Goal: Information Seeking & Learning: Learn about a topic

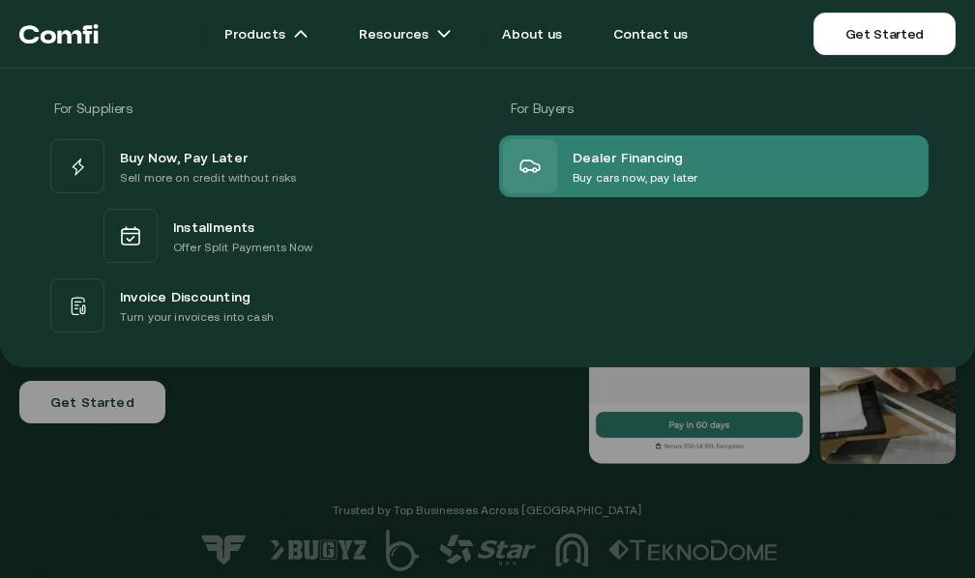
click at [610, 164] on span "Dealer Financing" at bounding box center [628, 156] width 111 height 23
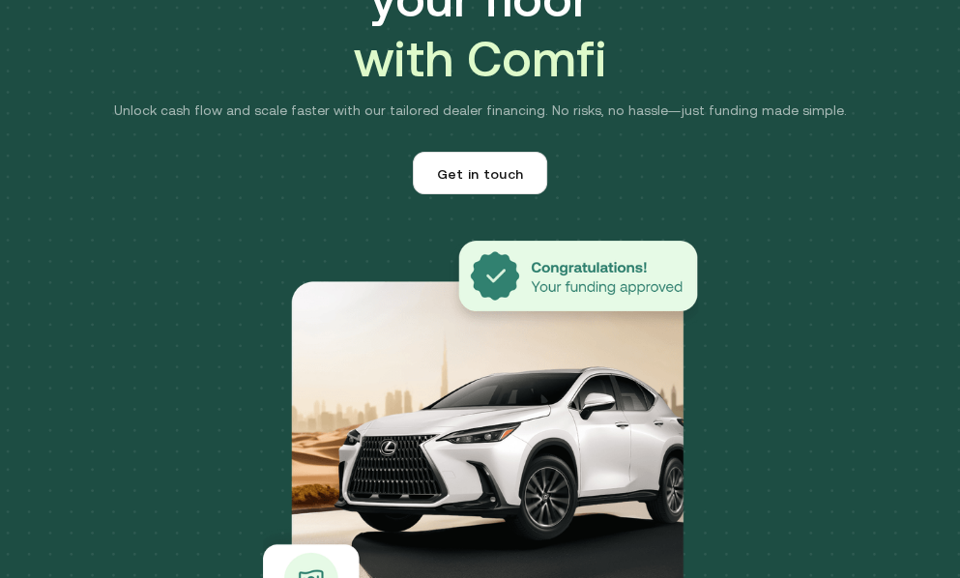
scroll to position [387, 0]
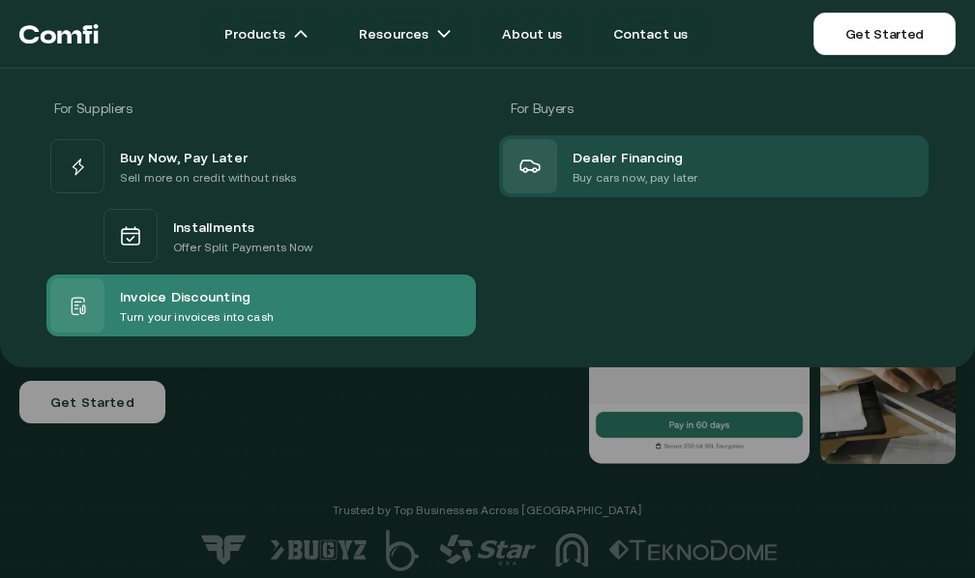
click at [222, 302] on span "Invoice Discounting" at bounding box center [185, 295] width 131 height 23
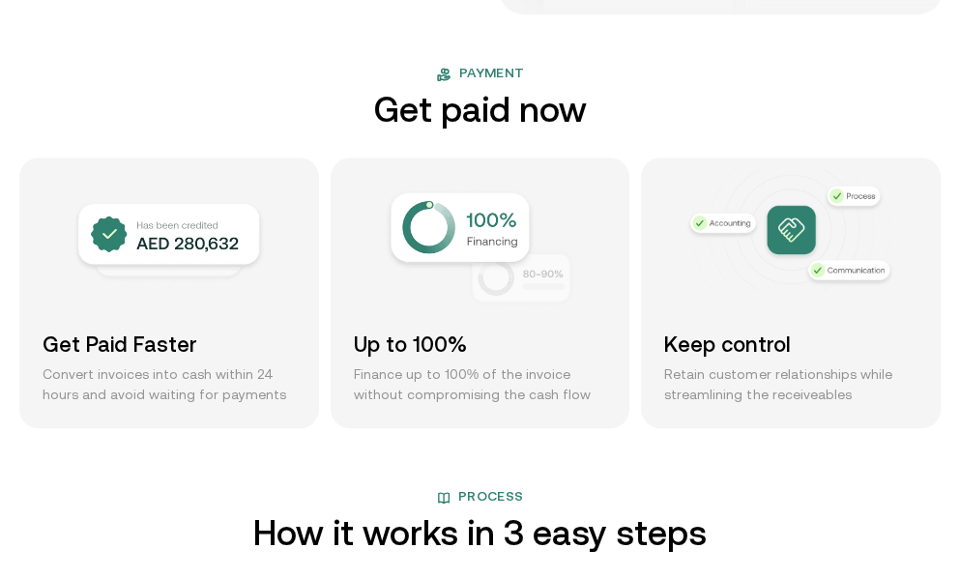
scroll to position [1547, 0]
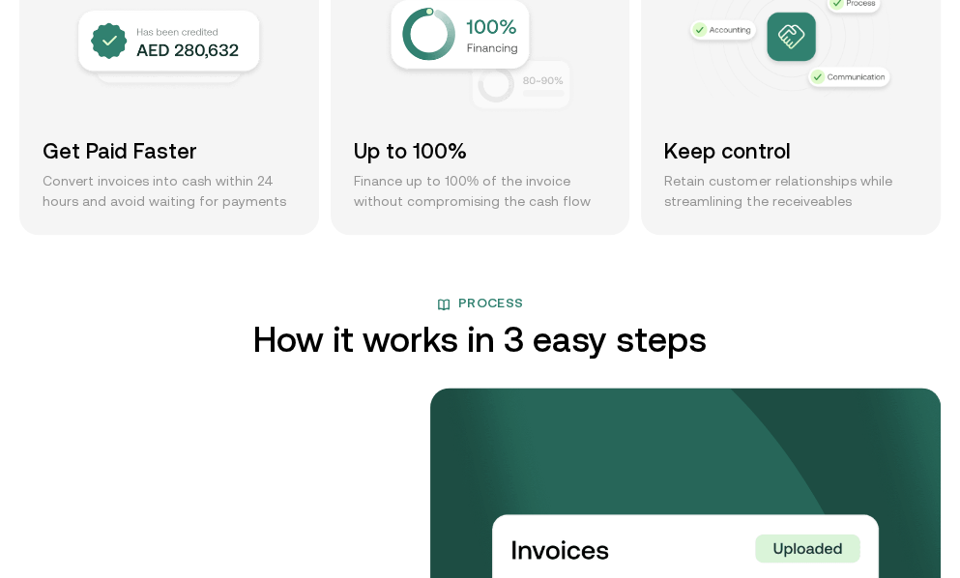
click at [497, 45] on img at bounding box center [480, 55] width 193 height 120
click at [496, 45] on img at bounding box center [480, 55] width 193 height 120
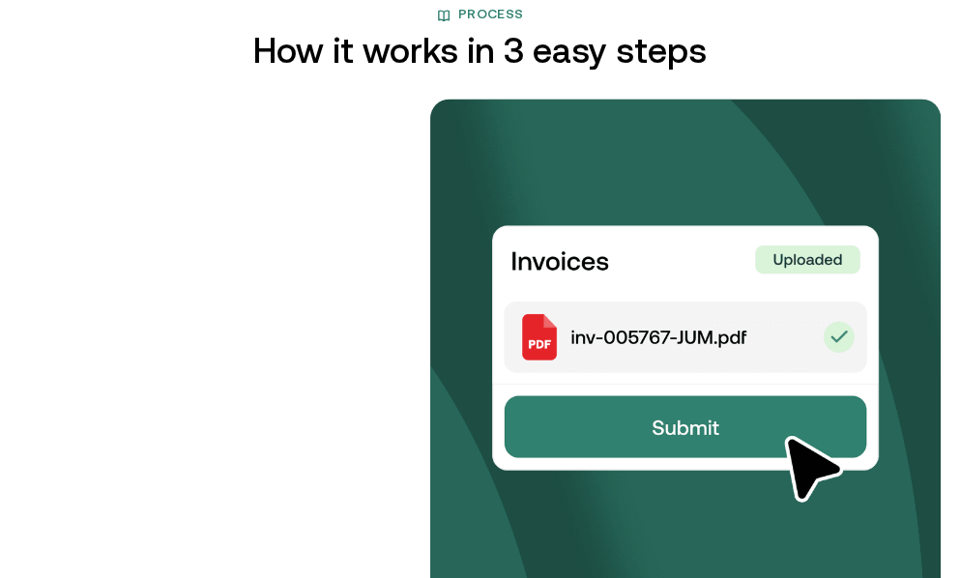
scroll to position [1838, 0]
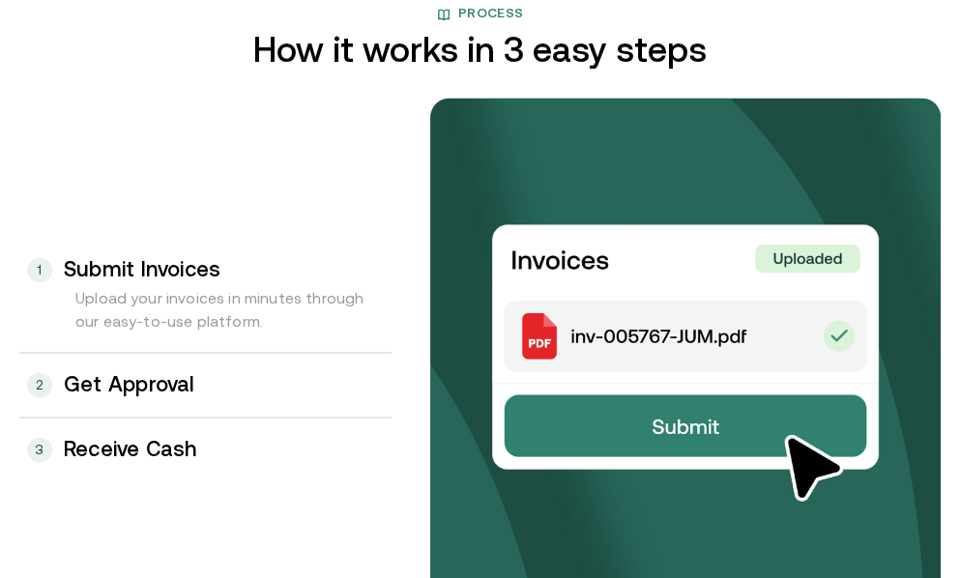
click at [182, 392] on h3 "Get Approval" at bounding box center [130, 384] width 132 height 25
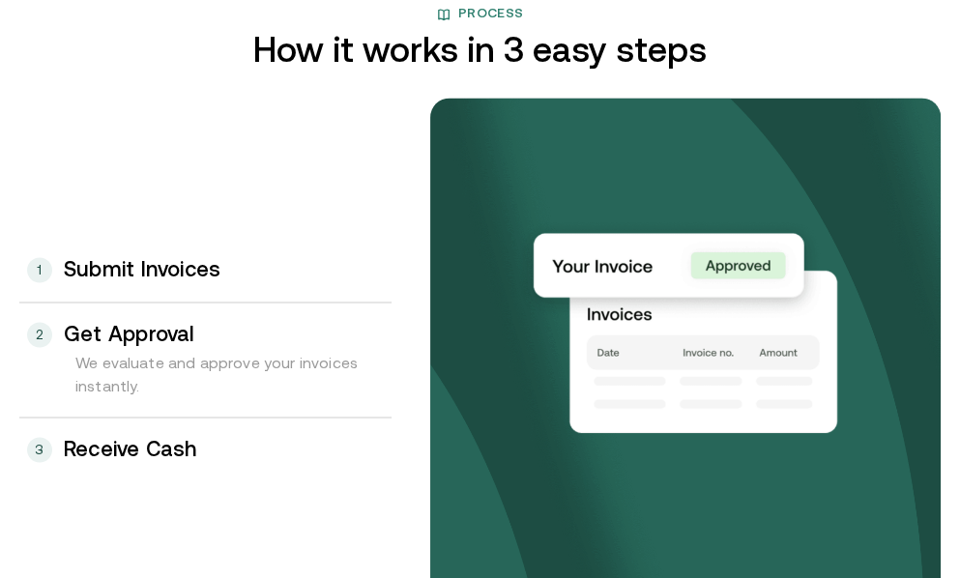
click at [166, 446] on h3 "Receive Cash" at bounding box center [130, 449] width 133 height 25
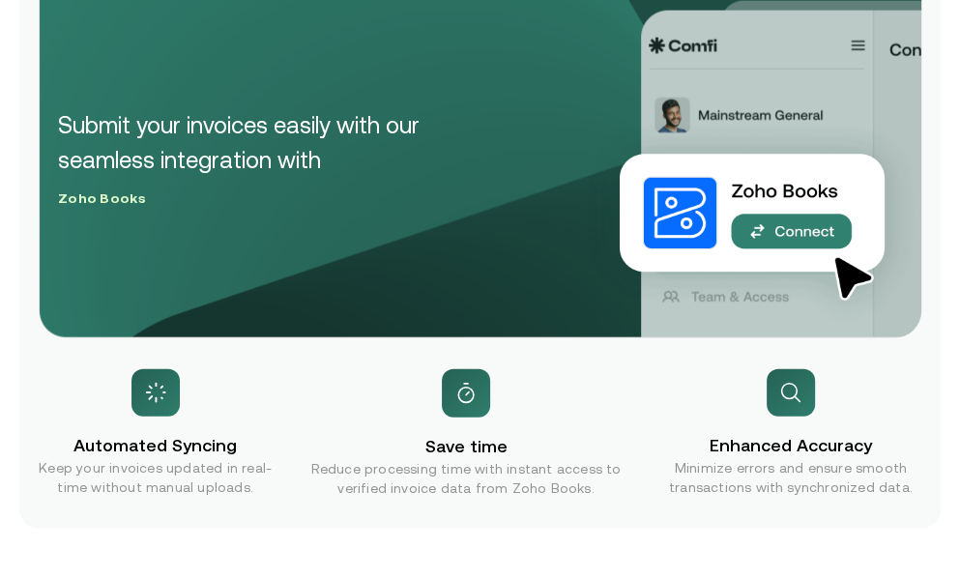
scroll to position [2708, 0]
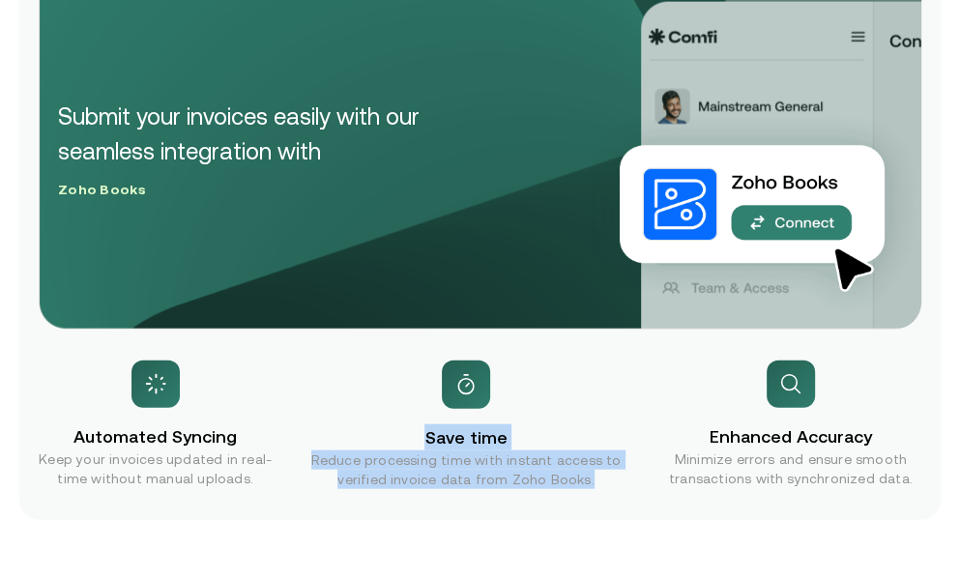
drag, startPoint x: 433, startPoint y: 446, endPoint x: 600, endPoint y: 480, distance: 169.8
click at [600, 480] on div "Save time Reduce processing time with instant access to verified invoice data f…" at bounding box center [465, 425] width 310 height 129
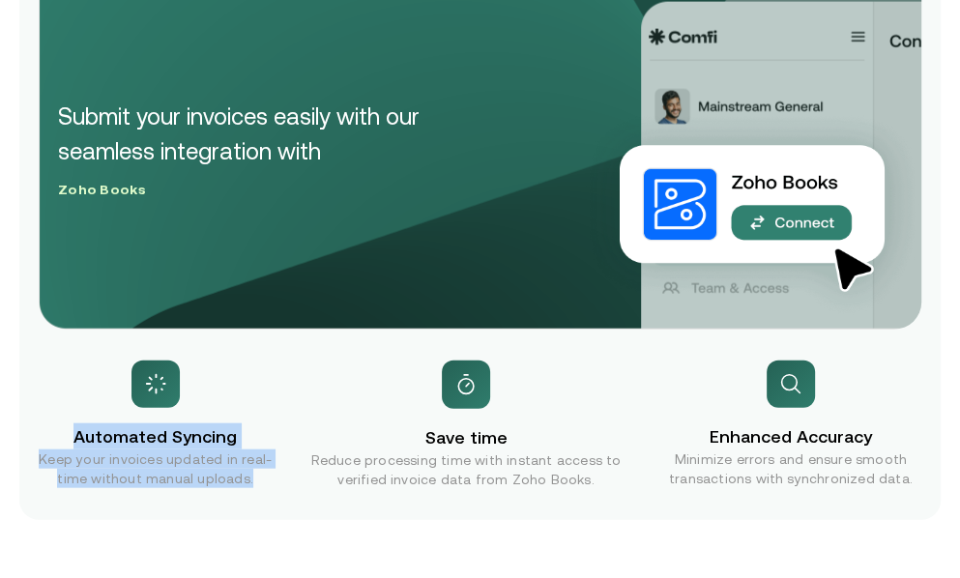
drag, startPoint x: 82, startPoint y: 438, endPoint x: 252, endPoint y: 479, distance: 175.0
click at [252, 479] on div "Automated Syncing Keep your invoices updated in real-time without manual upload…" at bounding box center [155, 425] width 233 height 128
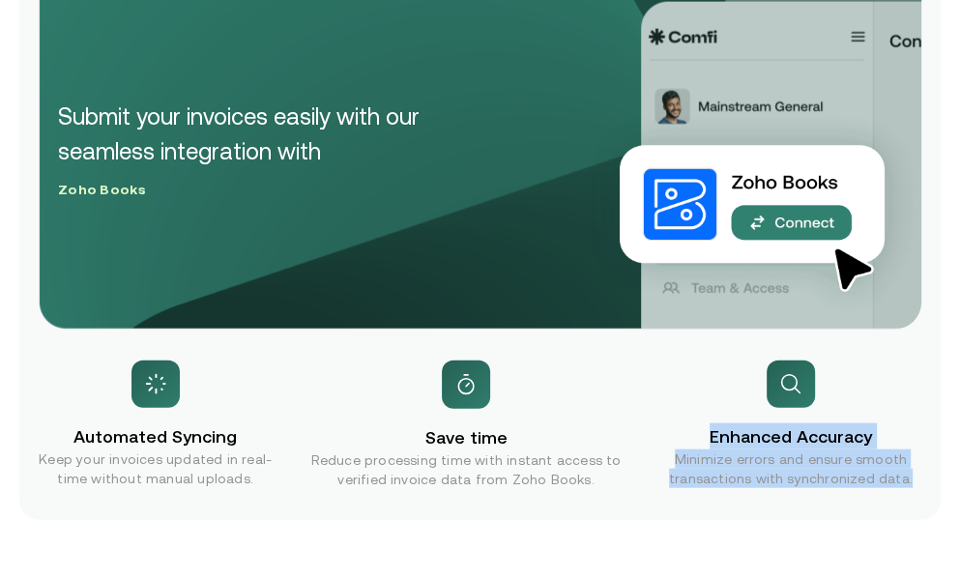
drag, startPoint x: 724, startPoint y: 437, endPoint x: 932, endPoint y: 485, distance: 213.3
click at [922, 485] on div "Enhanced Accuracy Minimize errors and ensure smooth transactions with synchroni…" at bounding box center [791, 425] width 261 height 128
click at [922, 483] on p "Minimize errors and ensure smooth transactions with synchronized data." at bounding box center [791, 469] width 261 height 39
drag, startPoint x: 925, startPoint y: 478, endPoint x: 707, endPoint y: 429, distance: 222.9
click at [707, 429] on div "Enhanced Accuracy Minimize errors and ensure smooth transactions with synchroni…" at bounding box center [791, 425] width 261 height 128
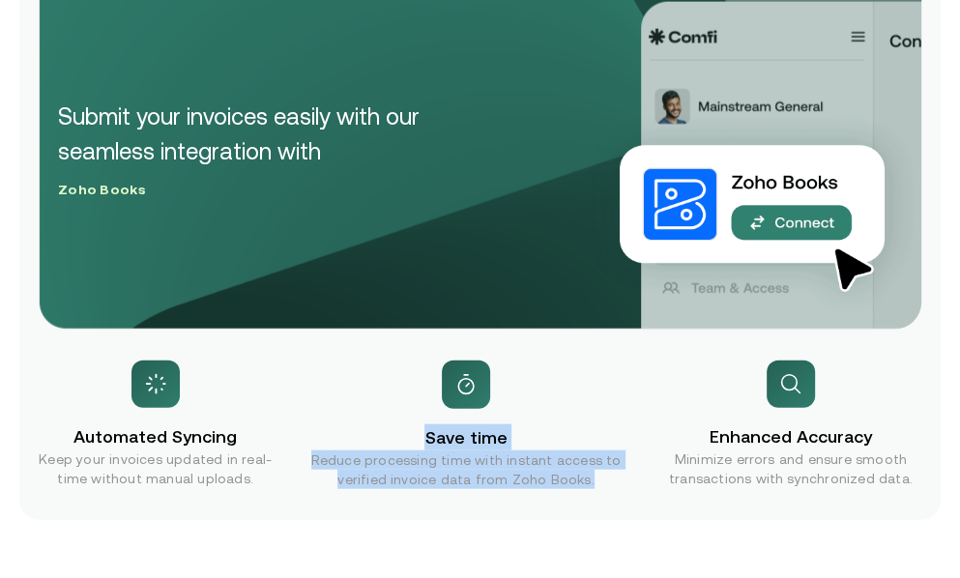
drag, startPoint x: 592, startPoint y: 482, endPoint x: 429, endPoint y: 433, distance: 169.5
click at [429, 433] on div "Save time Reduce processing time with instant access to verified invoice data f…" at bounding box center [465, 425] width 310 height 129
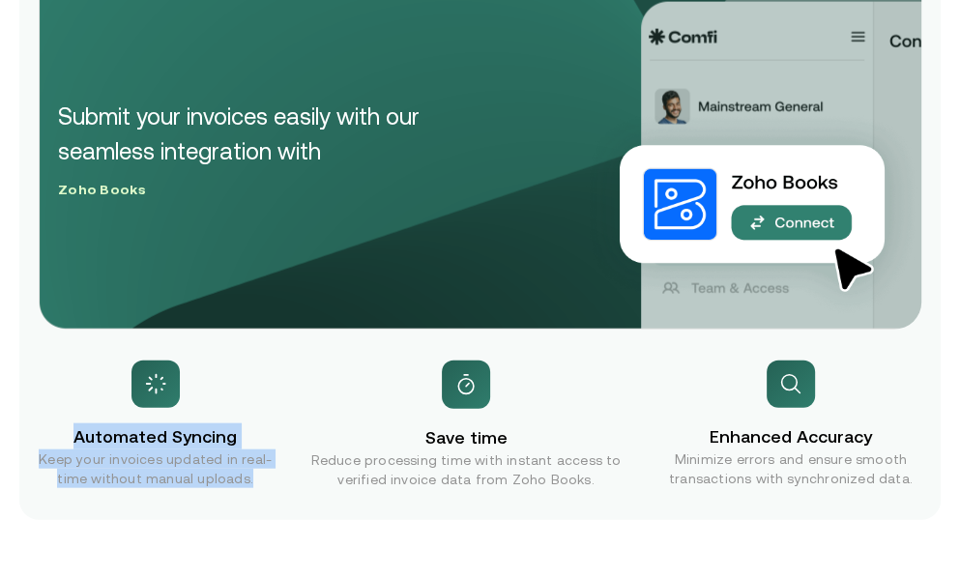
drag, startPoint x: 251, startPoint y: 479, endPoint x: 68, endPoint y: 438, distance: 188.2
click at [68, 438] on div "Automated Syncing Keep your invoices updated in real-time without manual upload…" at bounding box center [155, 425] width 233 height 128
